Goal: Information Seeking & Learning: Find specific fact

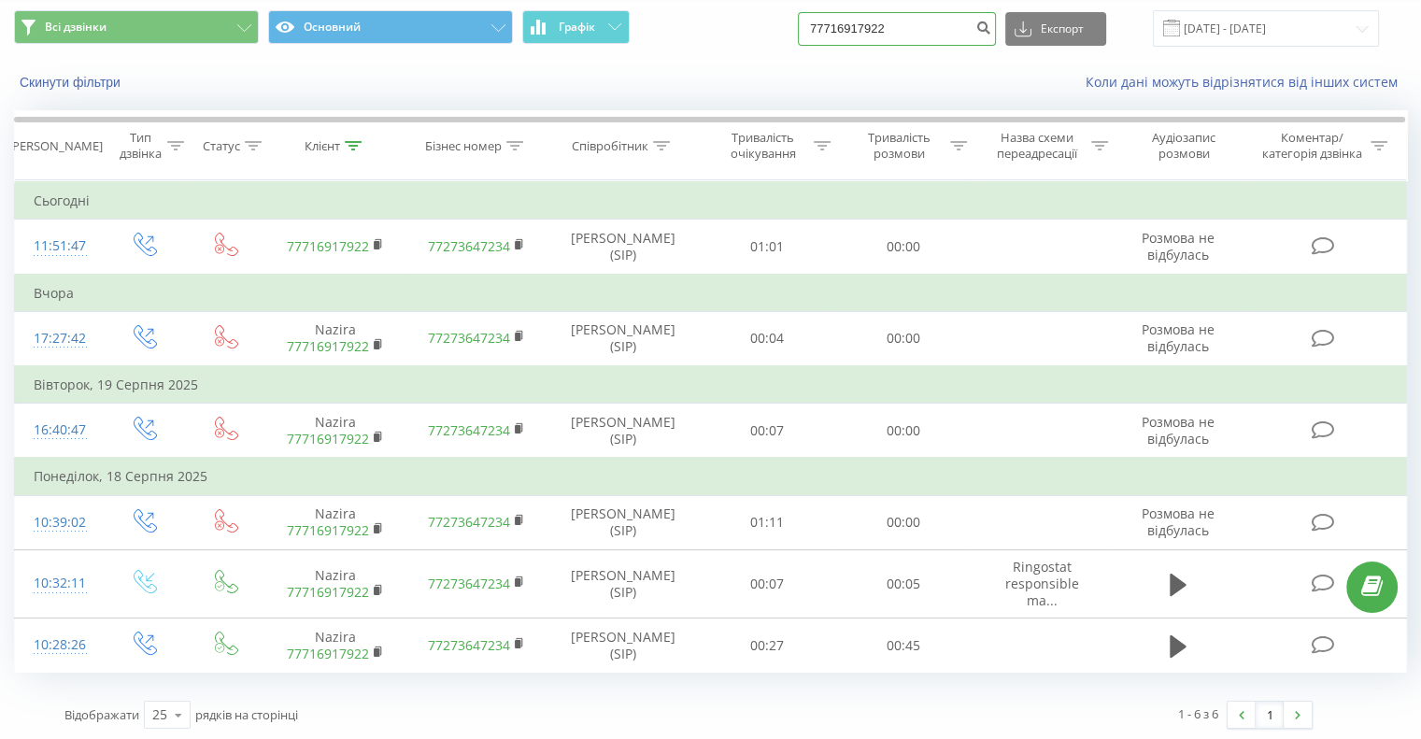
drag, startPoint x: 792, startPoint y: 32, endPoint x: 688, endPoint y: 32, distance: 104.7
click at [706, 32] on div "Всі дзвінки Основний Графік 77716917922 Експорт .csv .xls .xlsx 21.05.2025 - 21…" at bounding box center [710, 28] width 1393 height 36
paste input "380953885664"
type input "380953885664"
click at [988, 31] on button "submit" at bounding box center [983, 29] width 25 height 34
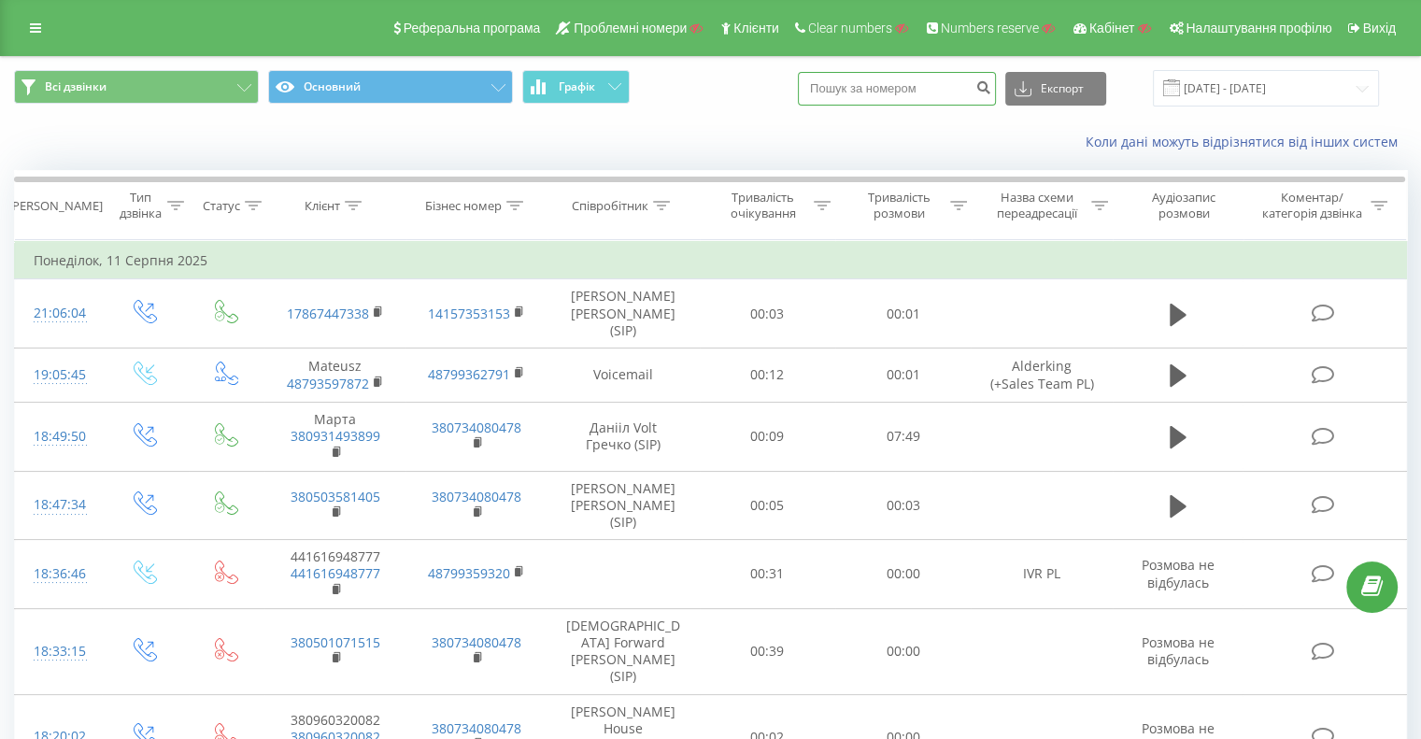
click at [914, 86] on input at bounding box center [897, 89] width 198 height 34
paste input "380960427779"
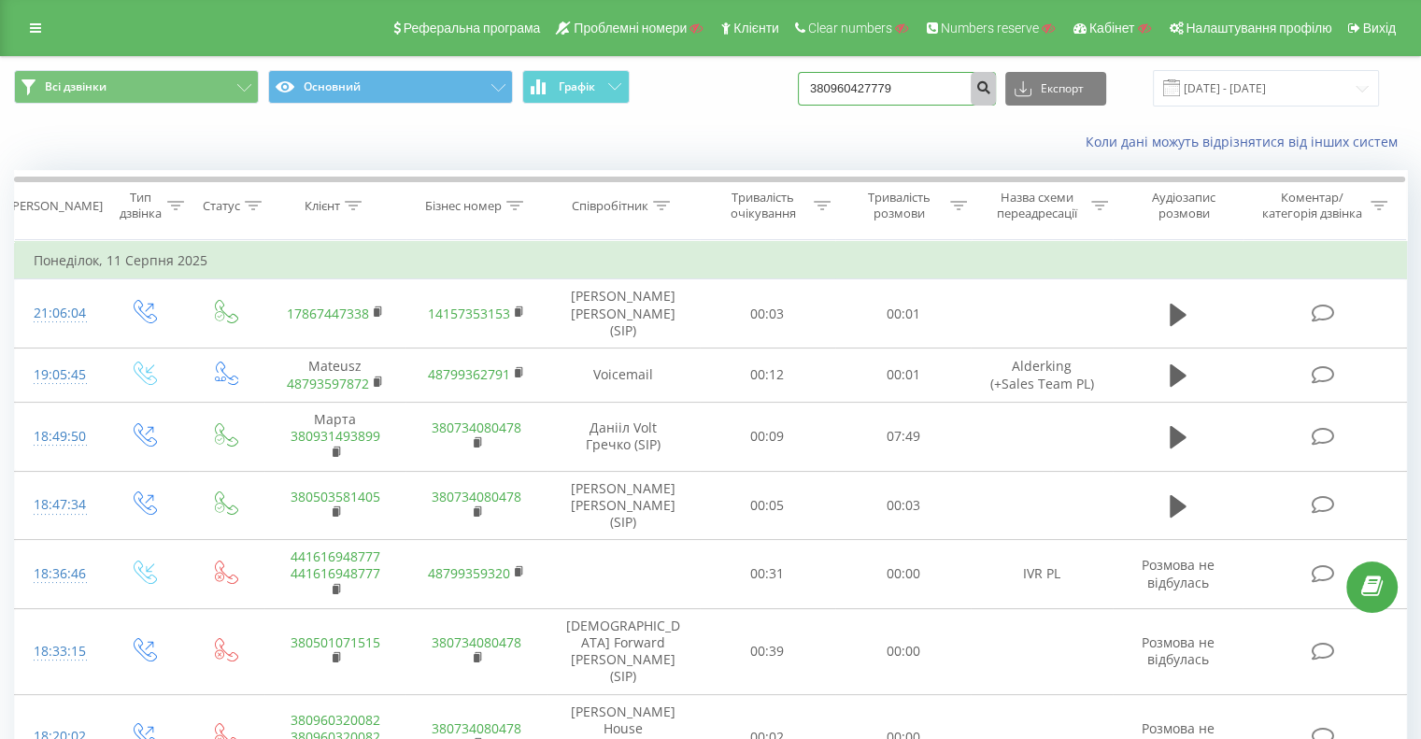
type input "380960427779"
click at [991, 87] on icon "submit" at bounding box center [983, 84] width 16 height 11
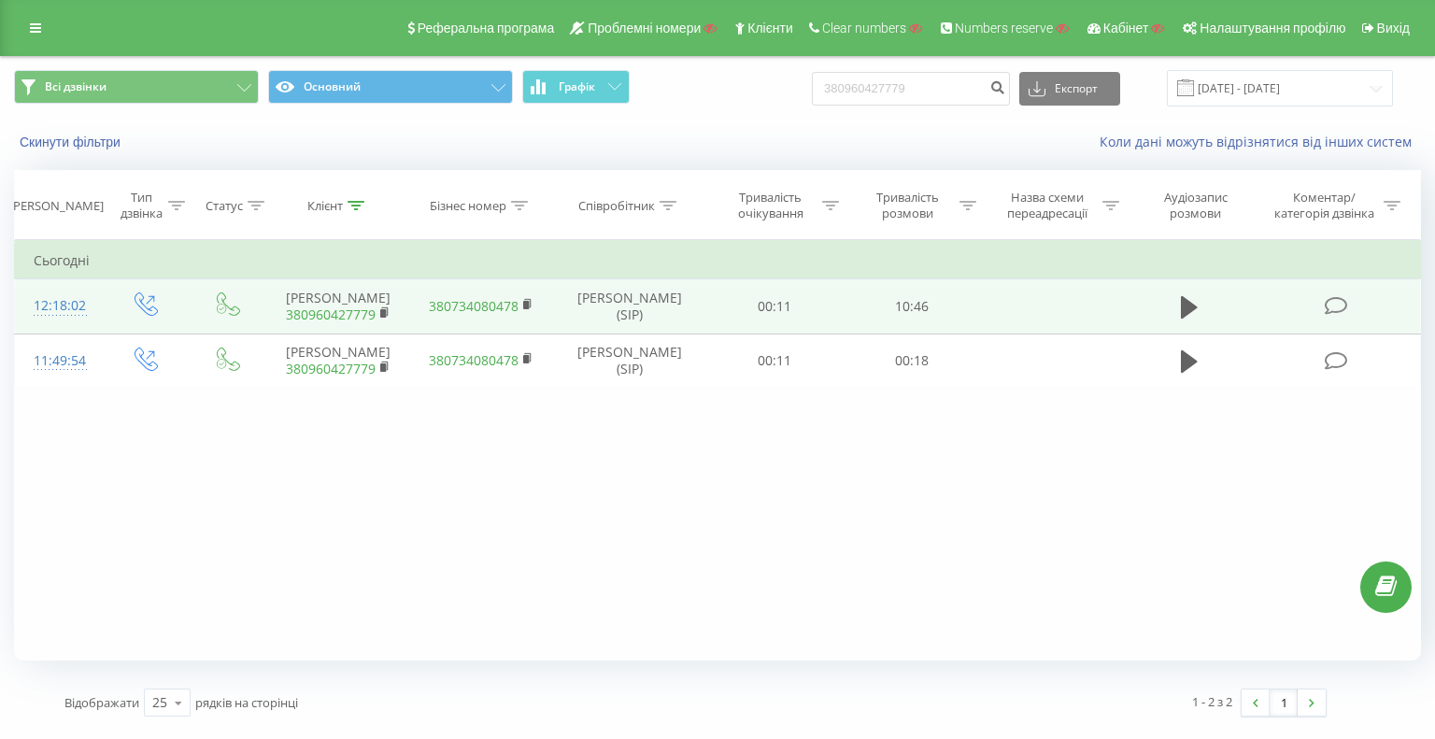
click at [60, 302] on div "12:18:02" at bounding box center [59, 306] width 50 height 36
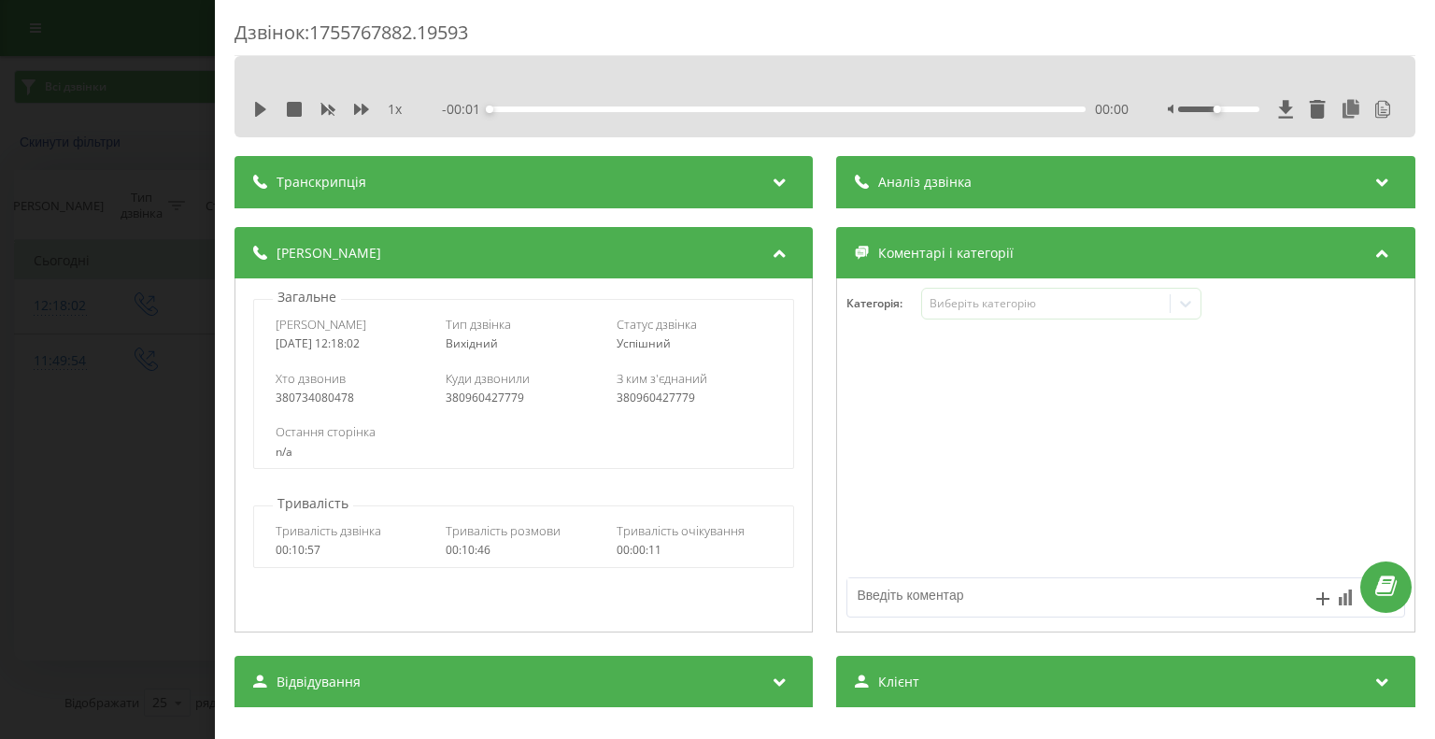
click at [549, 188] on div "Транскрипція" at bounding box center [524, 182] width 578 height 52
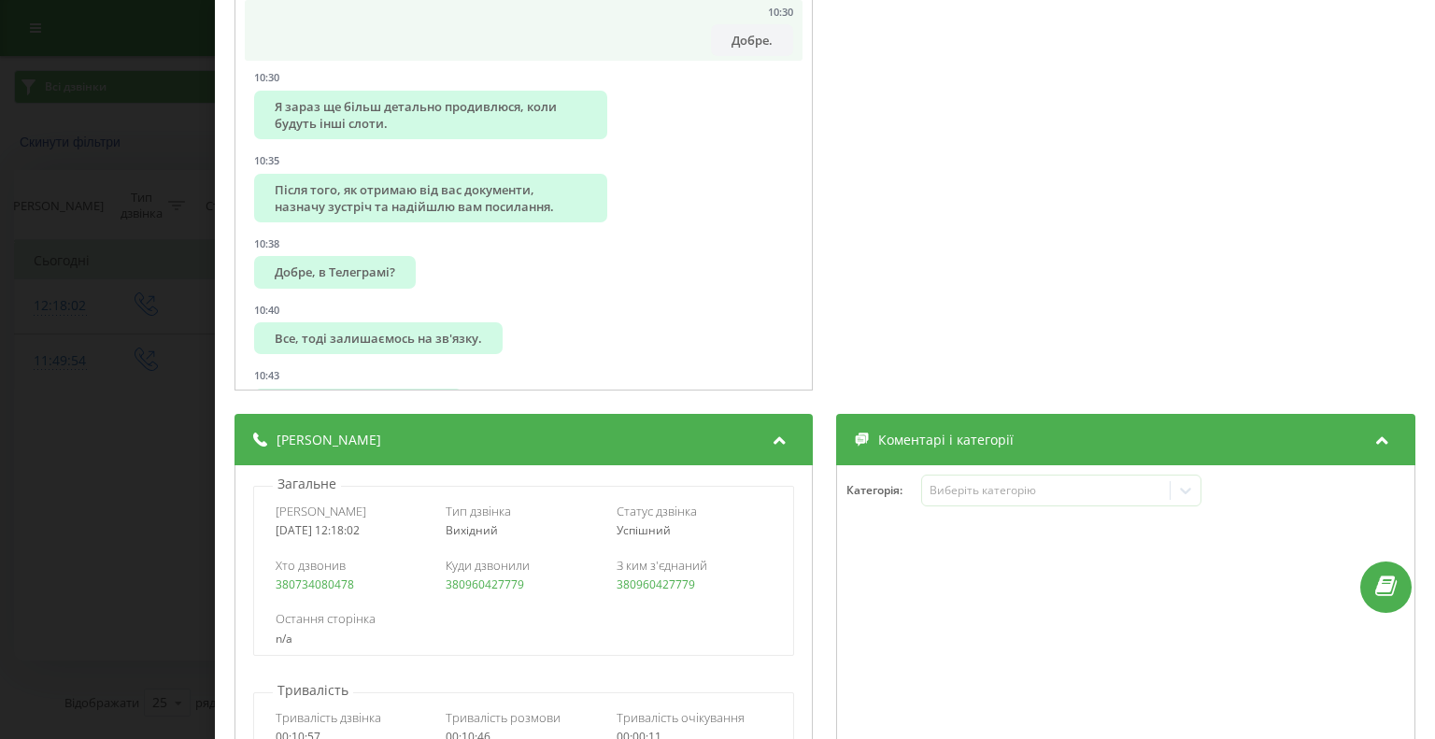
scroll to position [11553, 0]
